Goal: Task Accomplishment & Management: Manage account settings

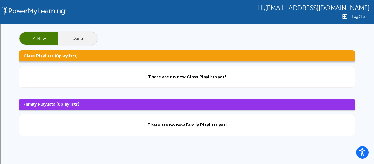
click at [81, 38] on button "Done" at bounding box center [77, 38] width 39 height 13
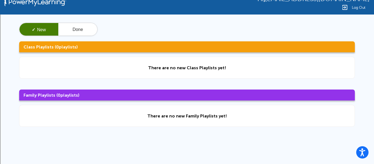
scroll to position [10, 0]
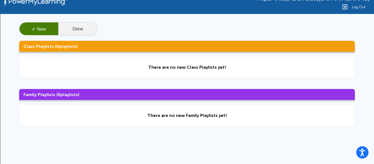
click at [71, 26] on button "Done" at bounding box center [77, 28] width 39 height 13
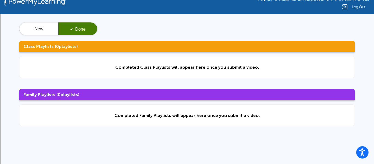
click at [48, 19] on div "New ✓ Done Class Playlists ( 0 playlists) Completed Class Playlists will appear…" at bounding box center [187, 74] width 374 height 120
click at [39, 23] on button "New" at bounding box center [38, 28] width 39 height 13
